Goal: Navigation & Orientation: Understand site structure

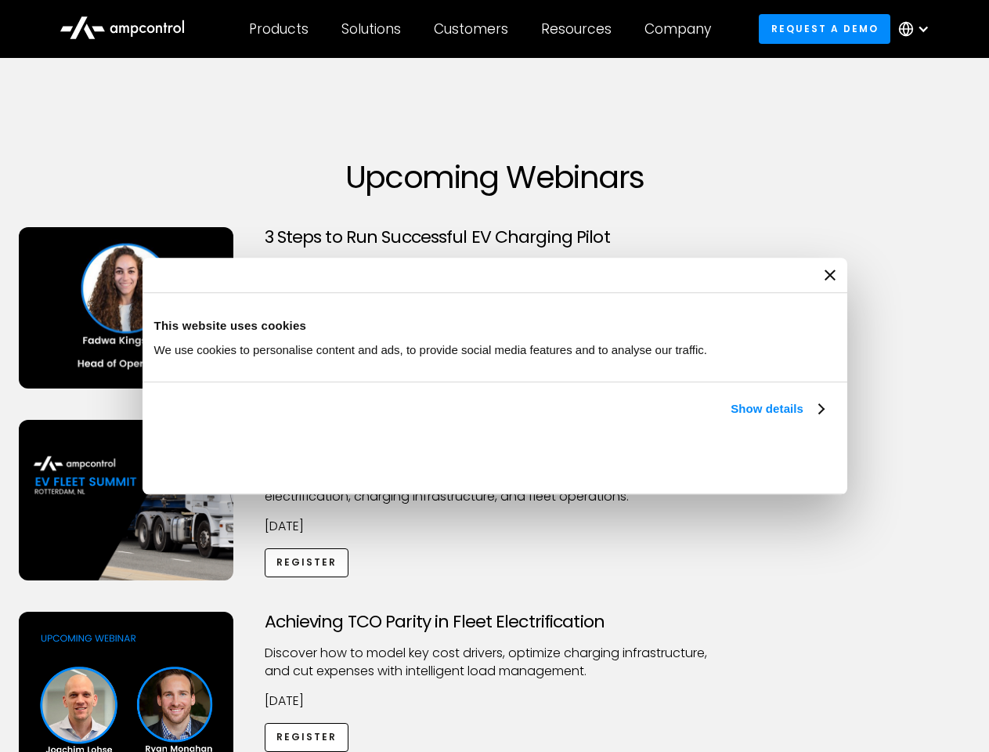
click at [731, 418] on link "Show details" at bounding box center [777, 408] width 92 height 19
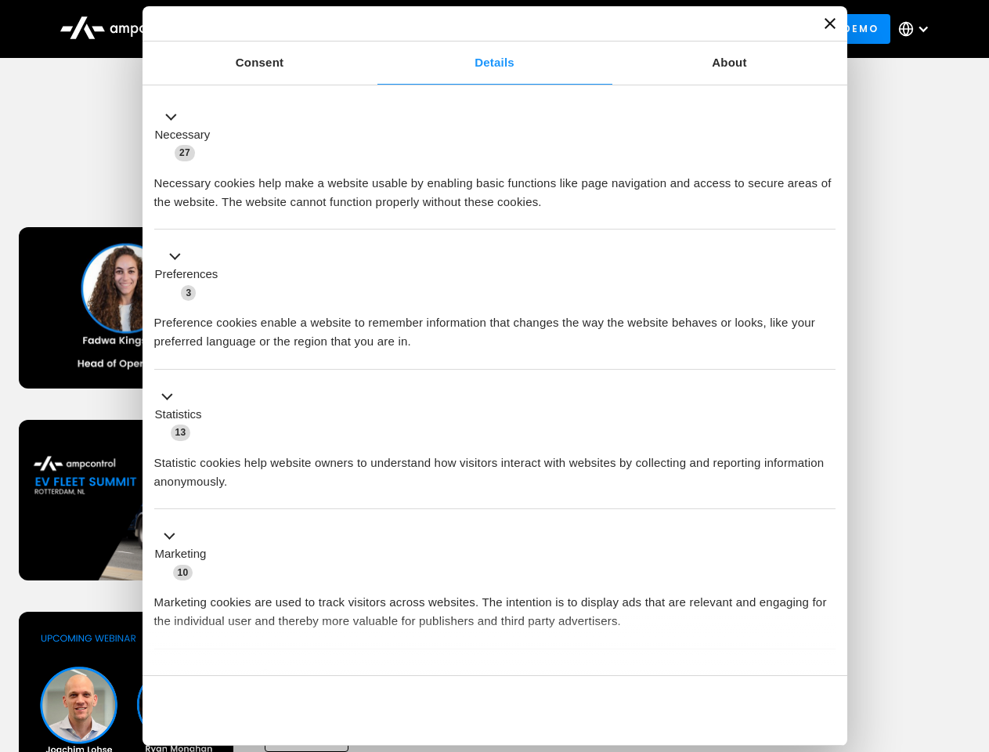
click at [825, 211] on div "Necessary cookies help make a website usable by enabling basic functions like p…" at bounding box center [494, 186] width 681 height 49
click at [972, 631] on div "Achieving TCO Parity in Fleet Electrification Discover how to model key cost dr…" at bounding box center [494, 735] width 983 height 246
click at [482, 29] on div "Customers" at bounding box center [471, 28] width 74 height 17
click at [278, 29] on div "Products" at bounding box center [279, 28] width 60 height 17
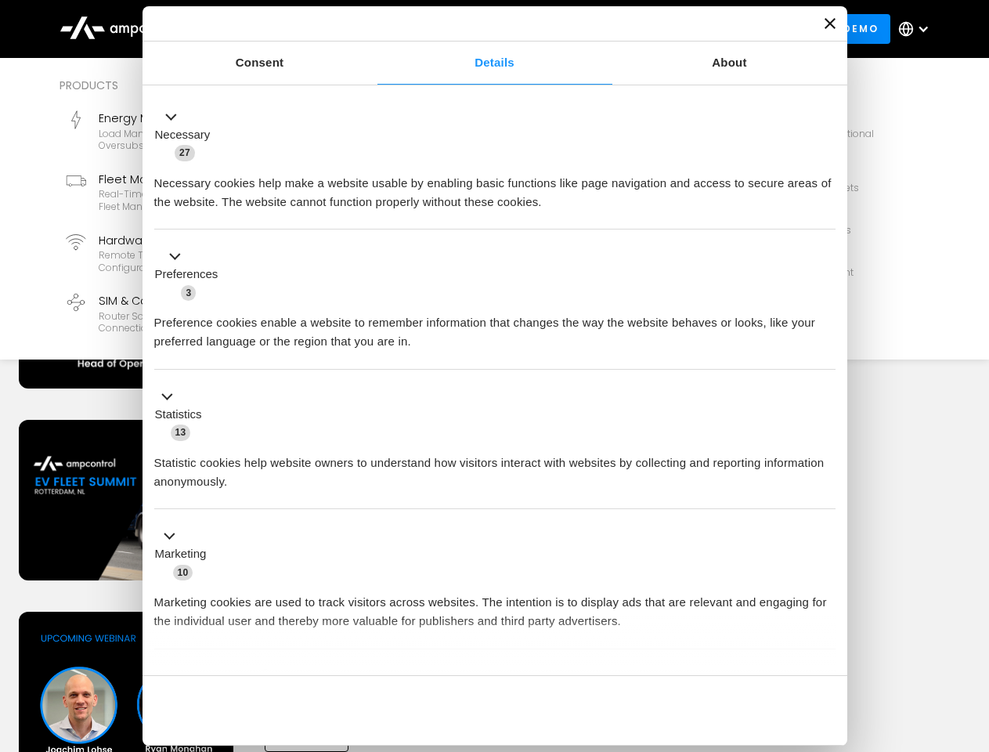
click at [372, 29] on div "Solutions" at bounding box center [371, 28] width 60 height 17
click at [474, 29] on div "Customers" at bounding box center [471, 28] width 74 height 17
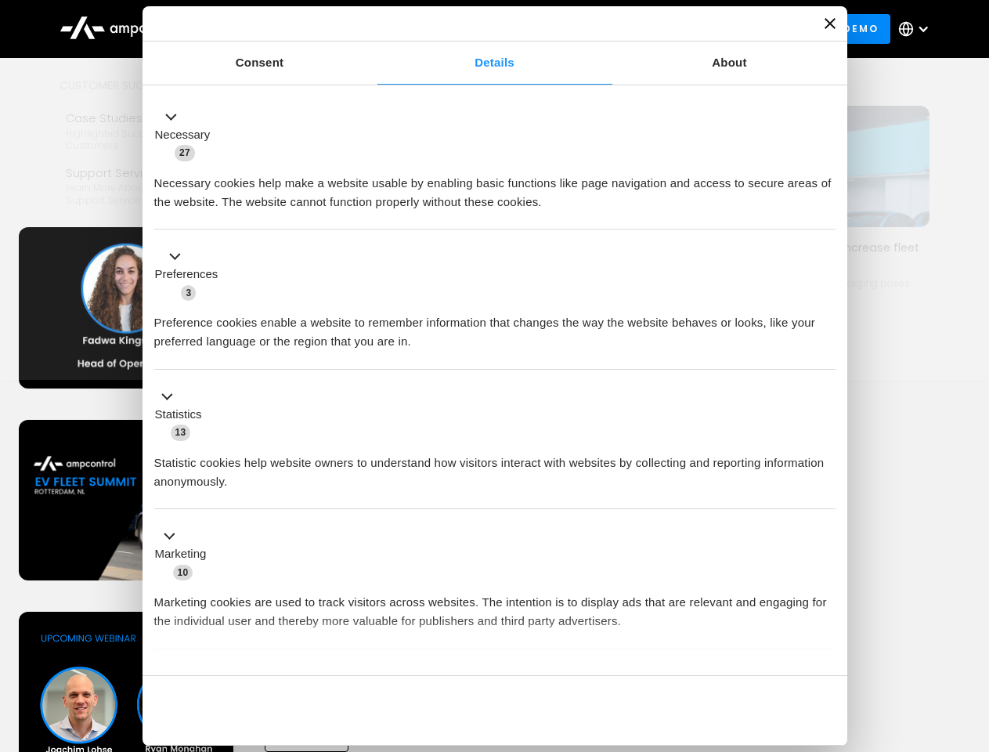
click at [579, 29] on div "Resources" at bounding box center [576, 28] width 70 height 17
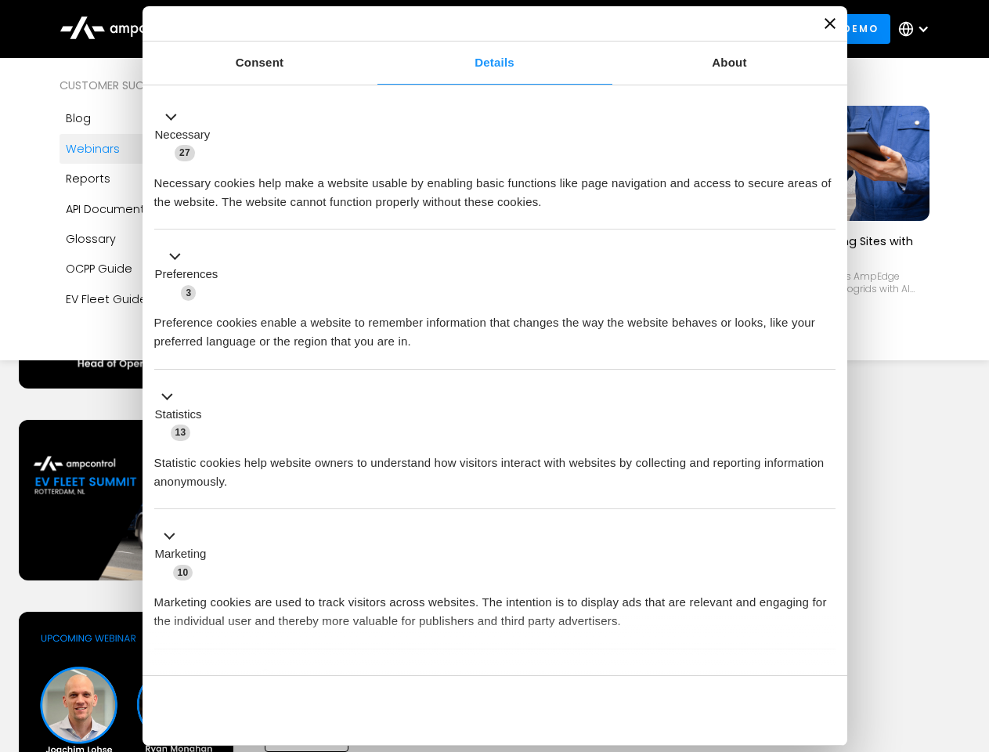
click at [683, 29] on div "Company" at bounding box center [677, 28] width 67 height 17
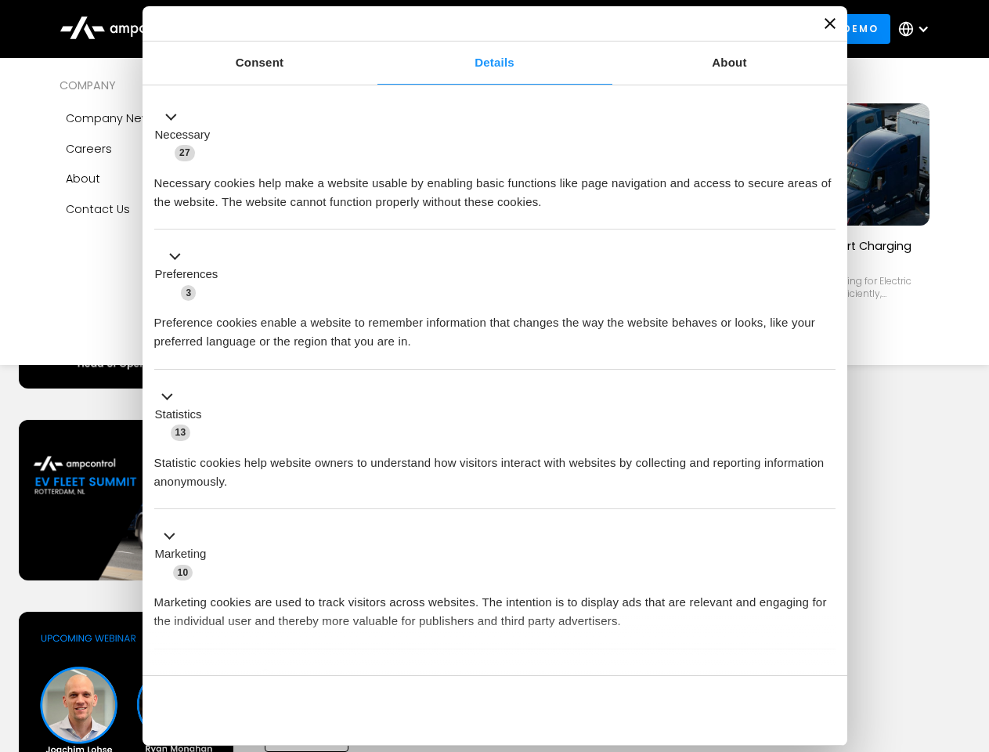
click at [918, 29] on div at bounding box center [923, 29] width 13 height 13
